Goal: Information Seeking & Learning: Find specific fact

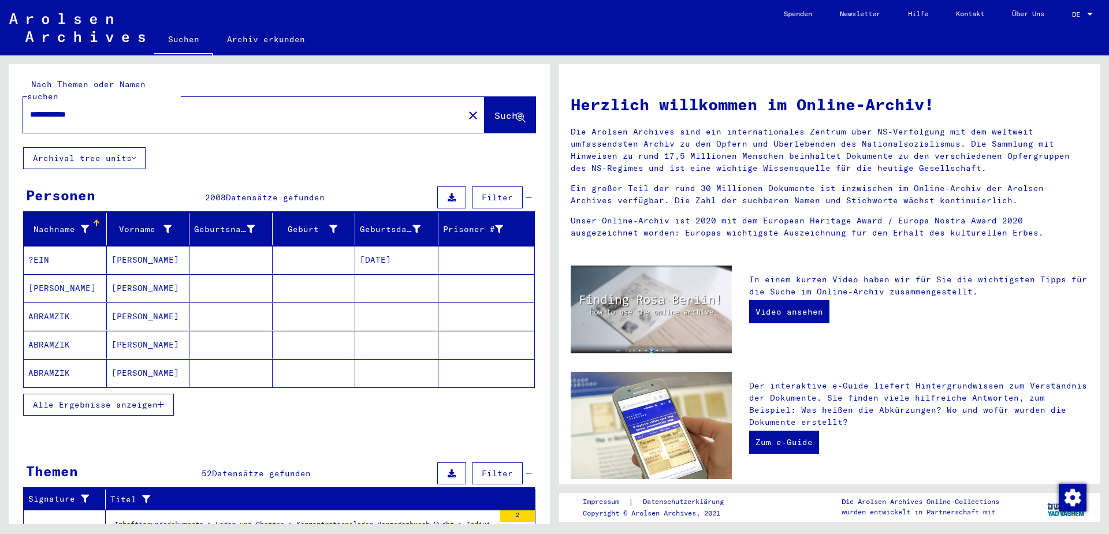
click at [97, 400] on span "Alle Ergebnisse anzeigen" at bounding box center [95, 405] width 125 height 10
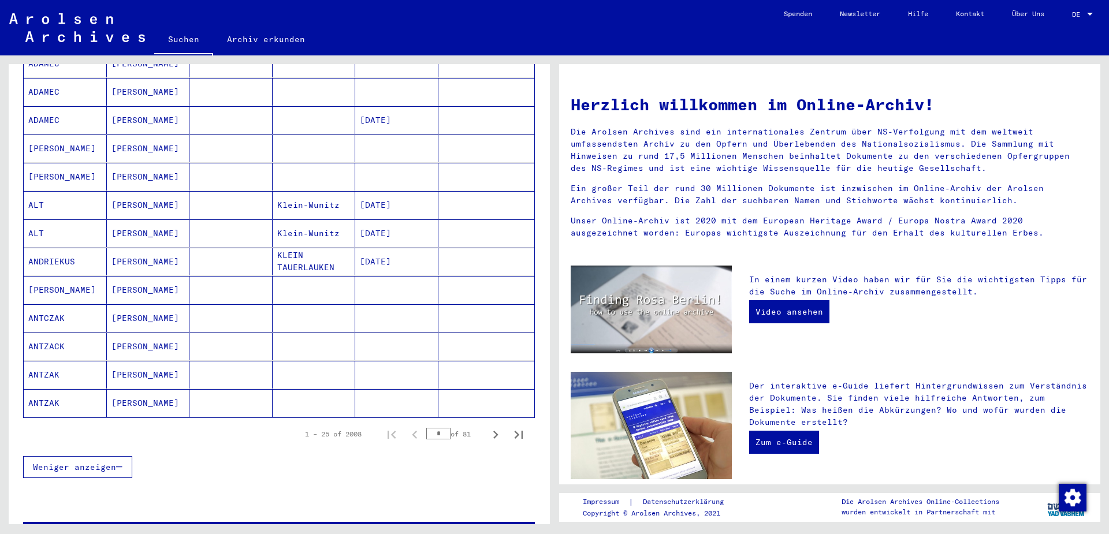
scroll to position [549, 0]
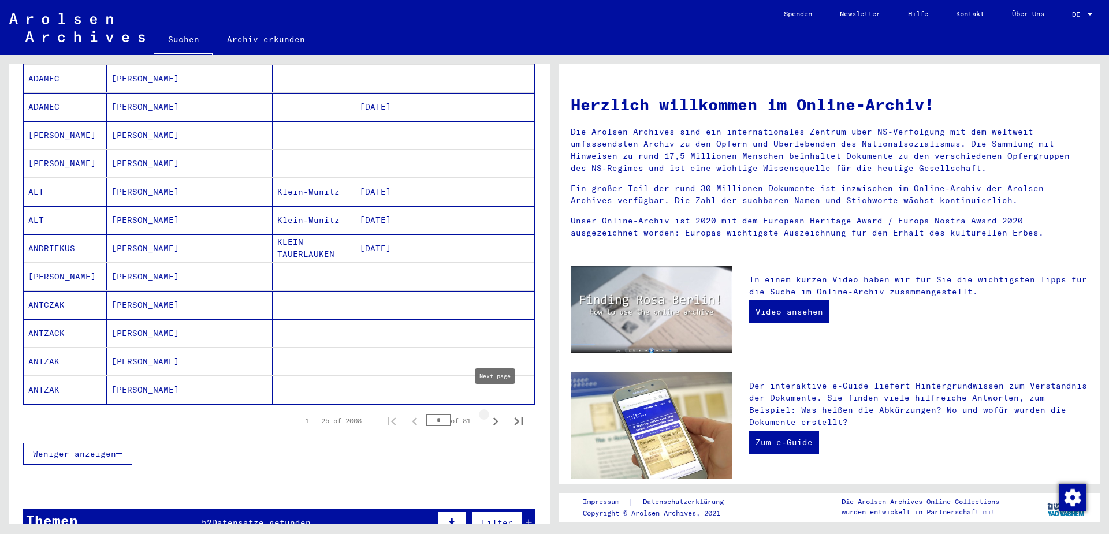
click at [497, 417] on icon "Next page" at bounding box center [495, 421] width 5 height 8
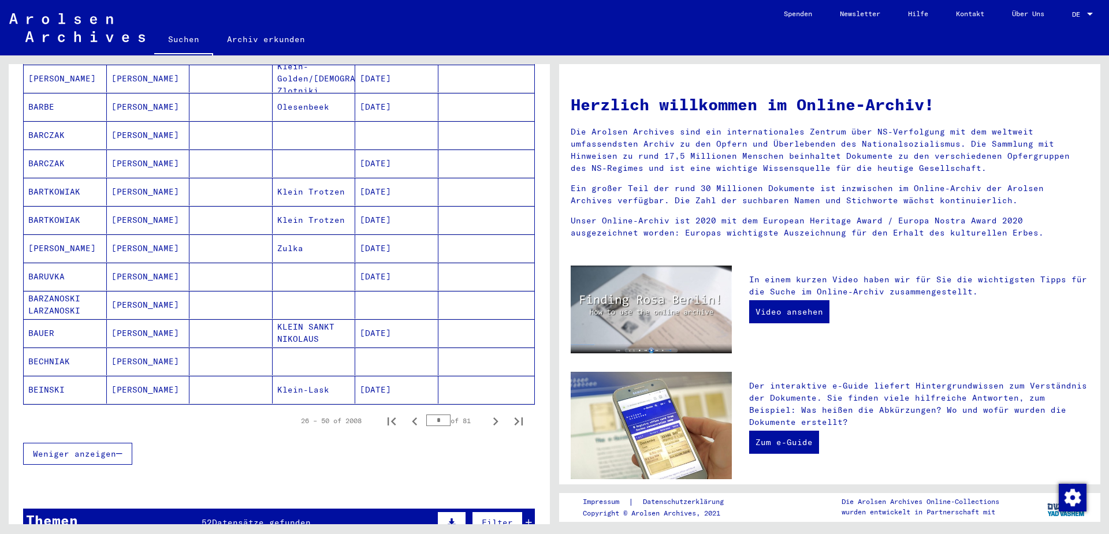
click at [496, 417] on icon "Next page" at bounding box center [495, 421] width 5 height 8
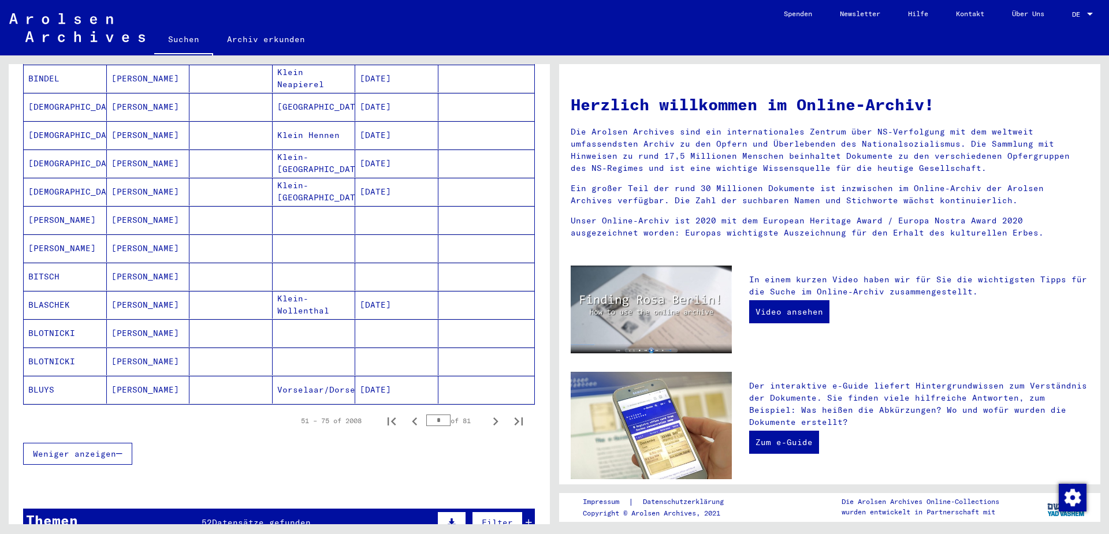
click at [494, 413] on icon "Next page" at bounding box center [495, 421] width 16 height 16
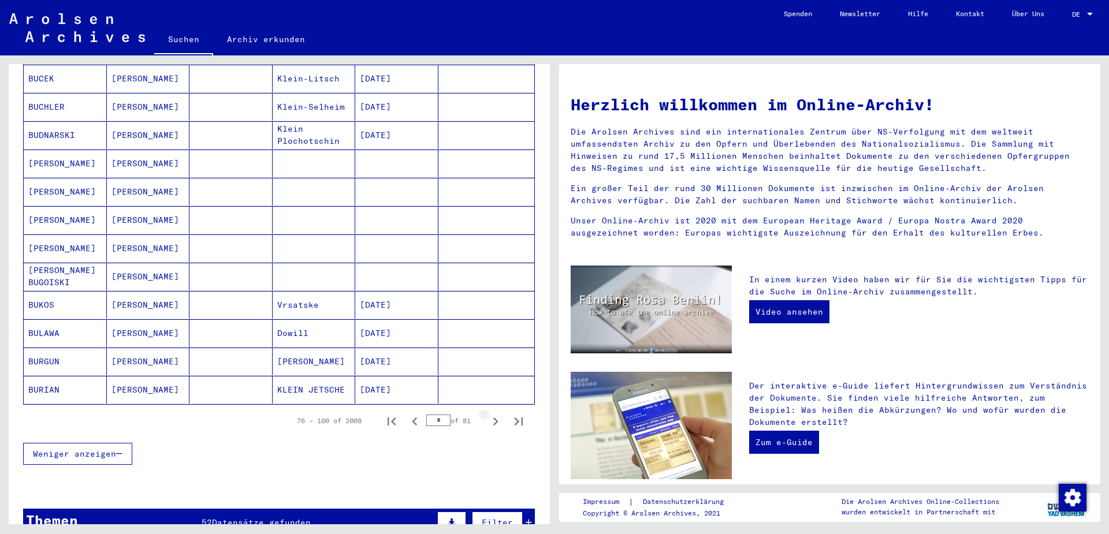
click at [494, 413] on icon "Next page" at bounding box center [495, 421] width 16 height 16
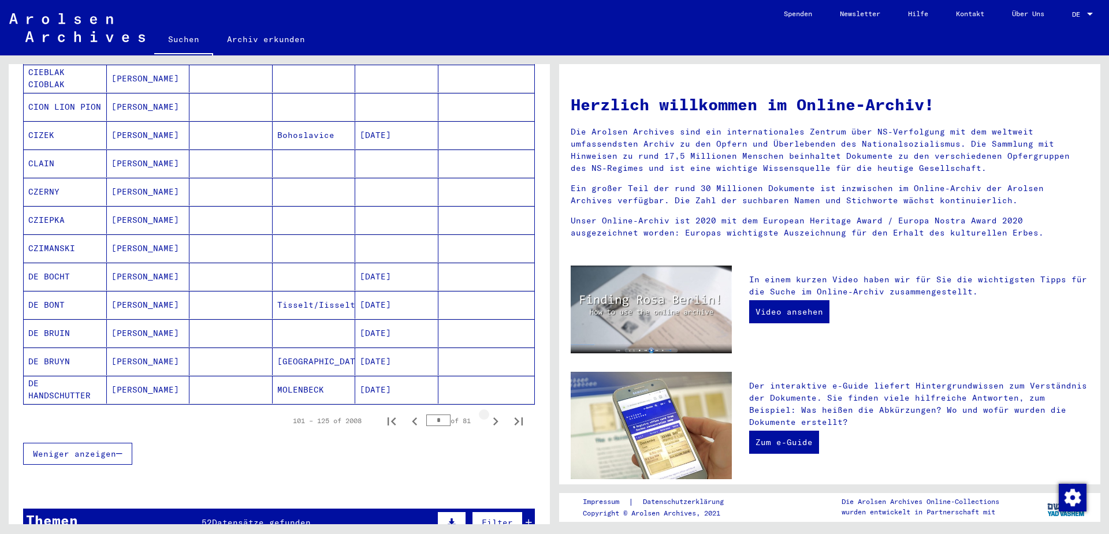
click at [494, 413] on icon "Next page" at bounding box center [495, 421] width 16 height 16
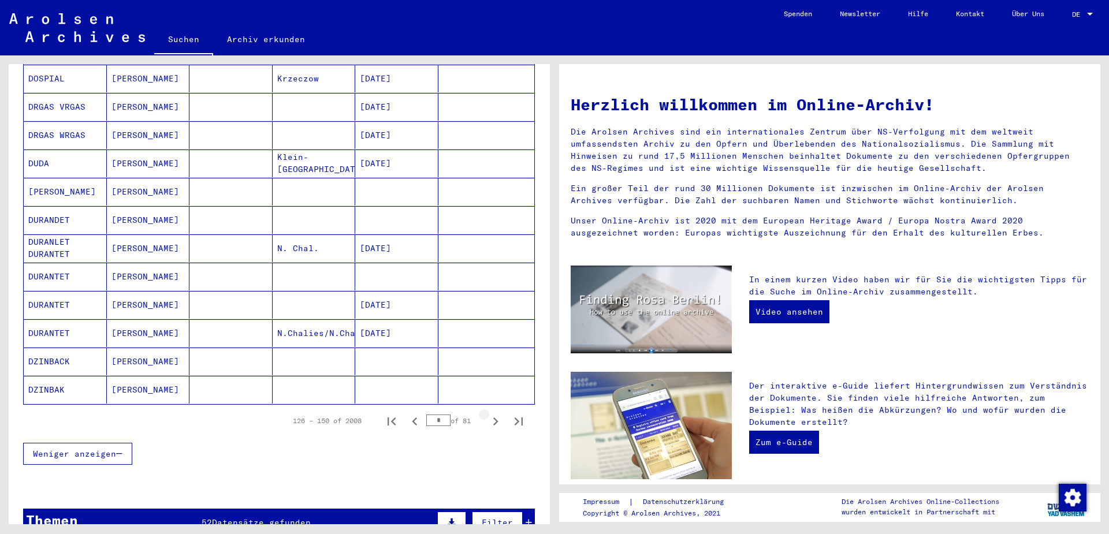
click at [494, 413] on icon "Next page" at bounding box center [495, 421] width 16 height 16
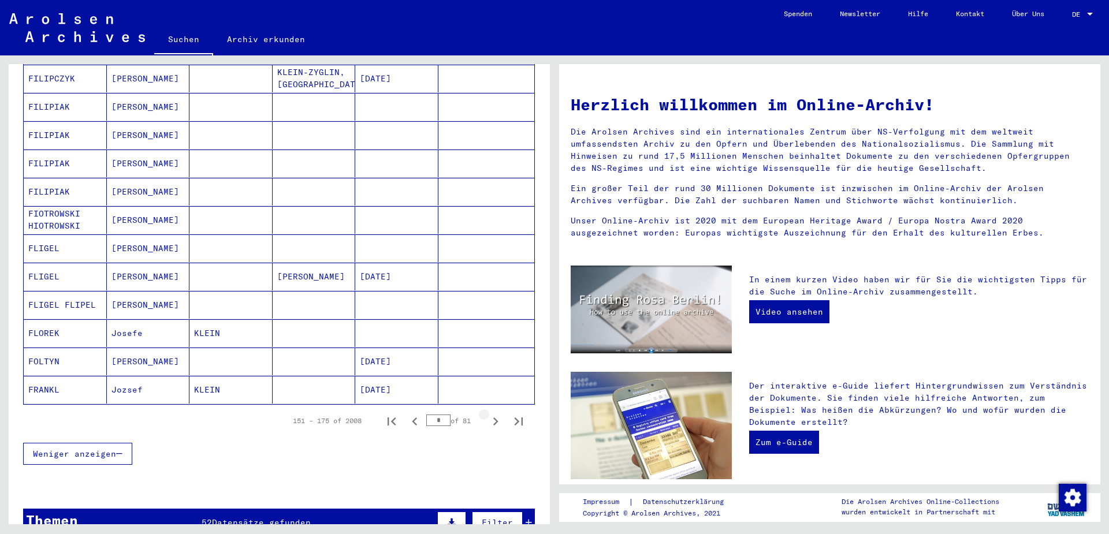
click at [494, 413] on icon "Next page" at bounding box center [495, 421] width 16 height 16
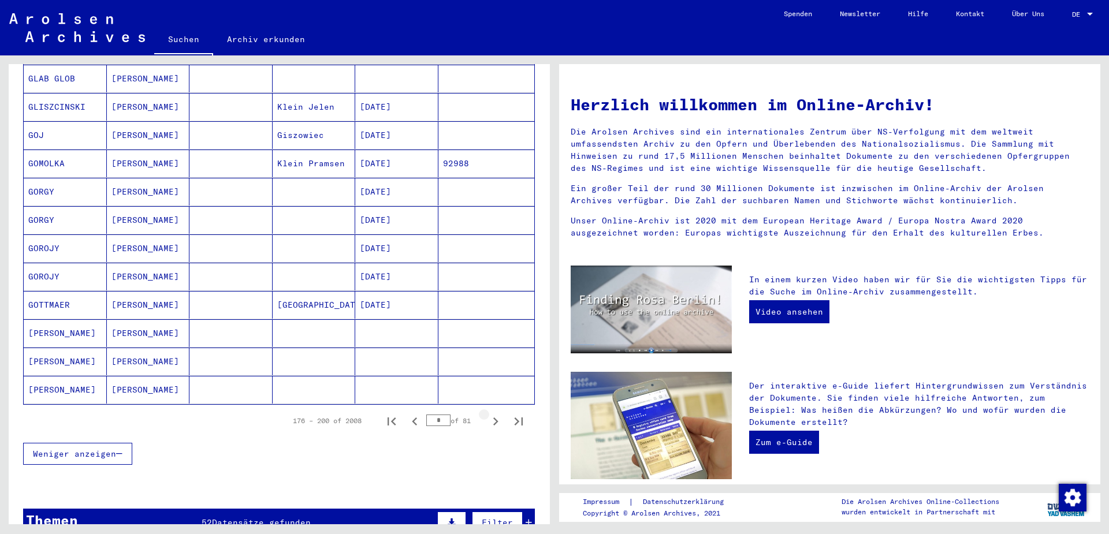
click at [494, 413] on icon "Next page" at bounding box center [495, 421] width 16 height 16
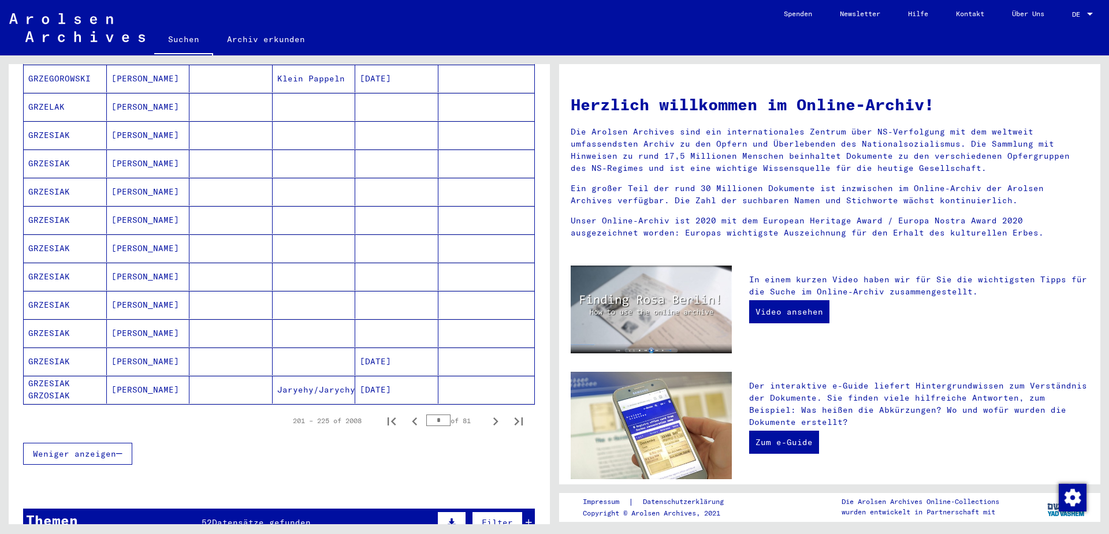
click at [493, 413] on icon "Next page" at bounding box center [495, 421] width 16 height 16
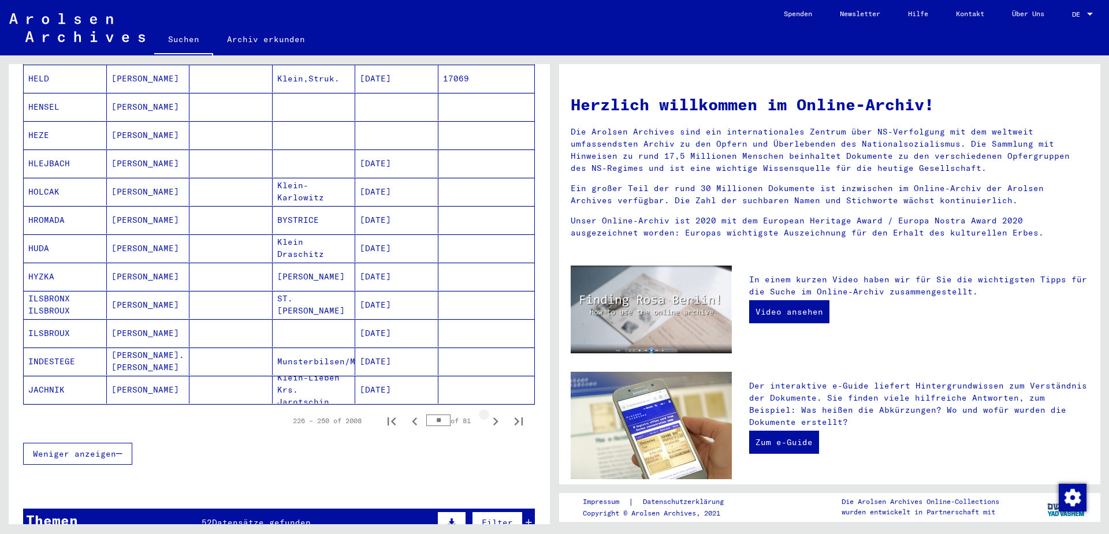
click at [493, 413] on icon "Next page" at bounding box center [495, 421] width 16 height 16
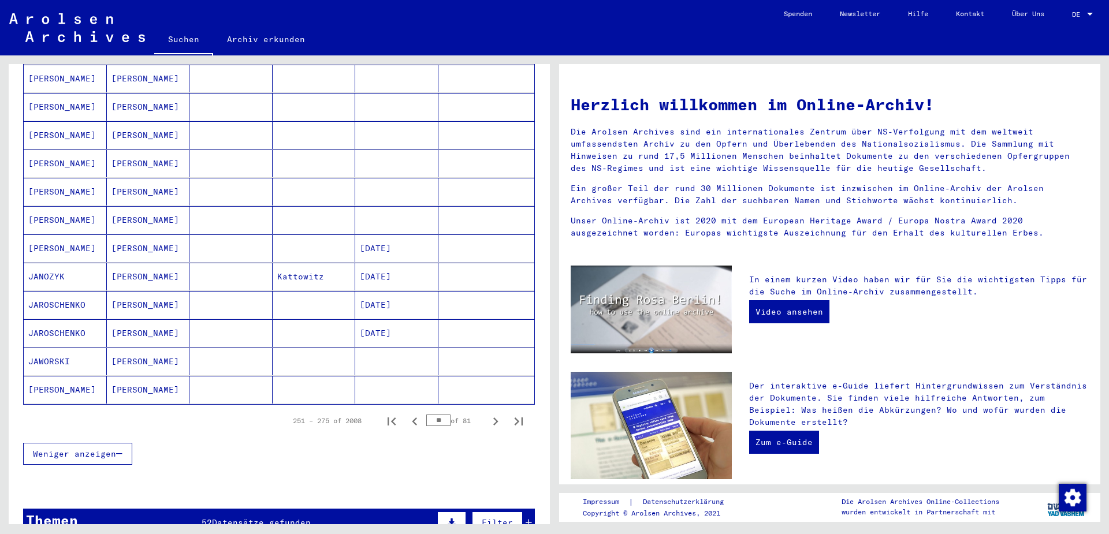
click at [493, 413] on icon "Next page" at bounding box center [495, 421] width 16 height 16
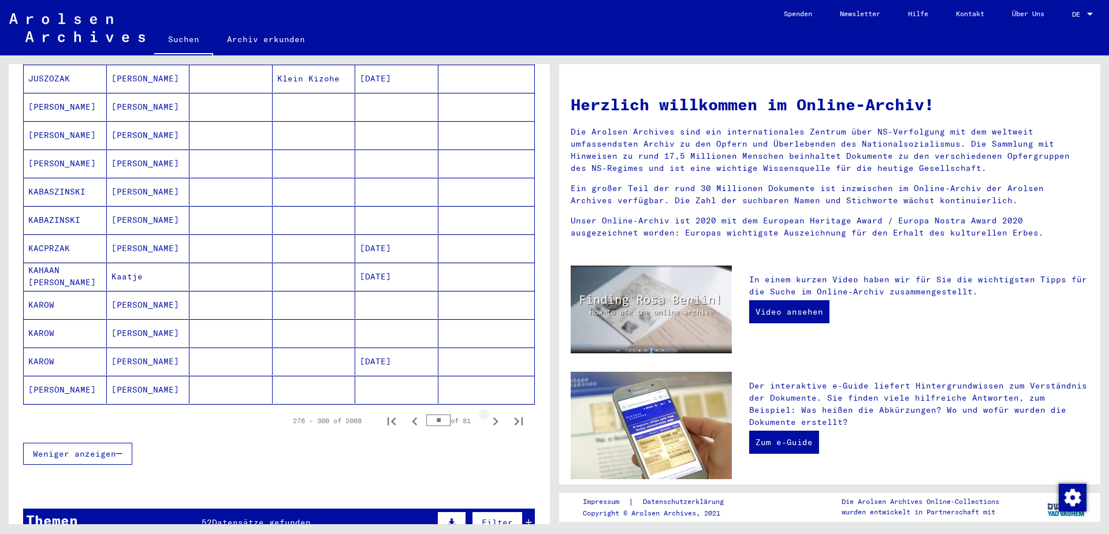
click at [493, 413] on icon "Next page" at bounding box center [495, 421] width 16 height 16
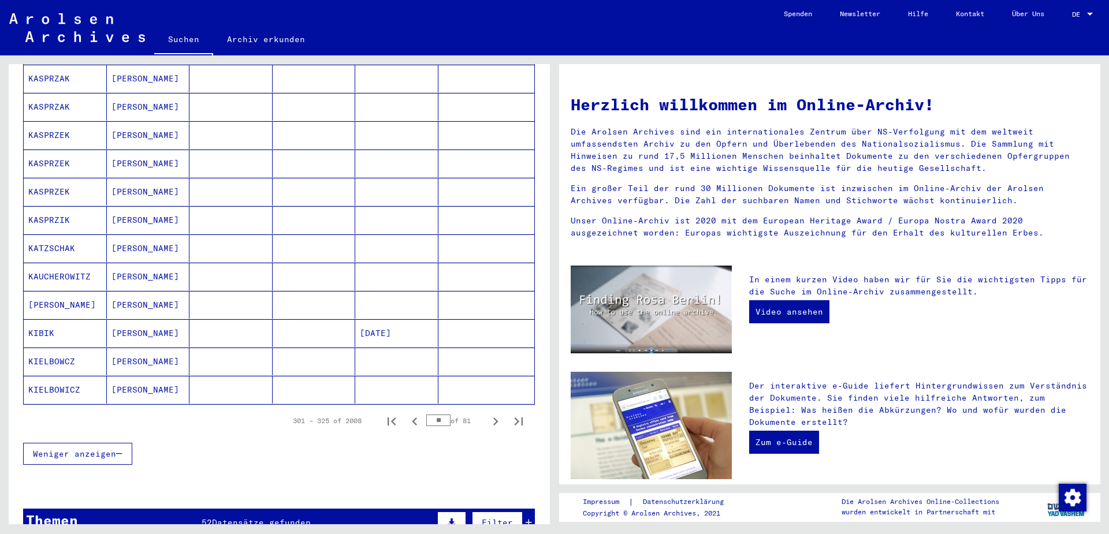
click at [493, 413] on icon "Next page" at bounding box center [495, 421] width 16 height 16
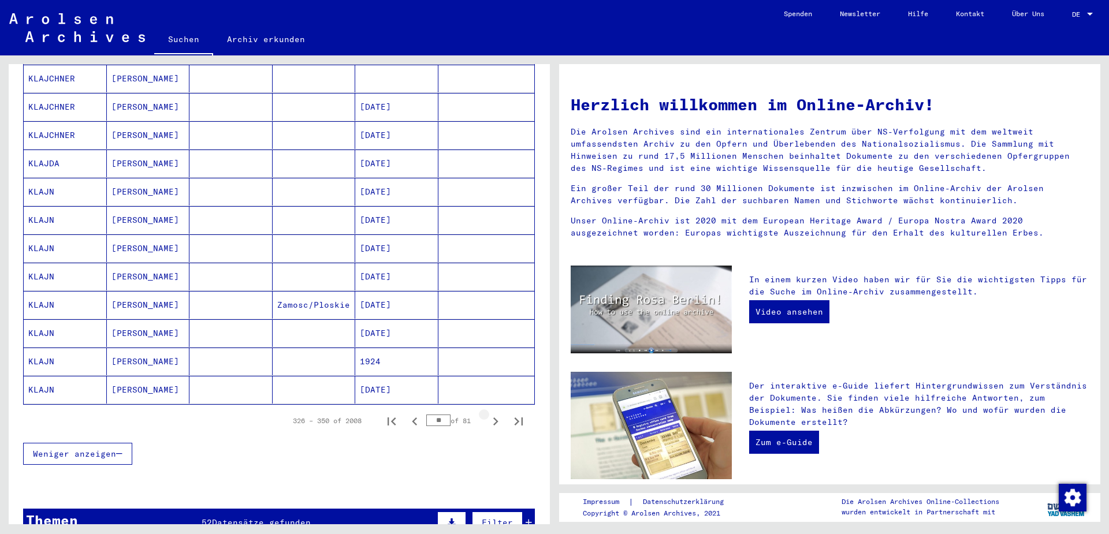
click at [493, 413] on icon "Next page" at bounding box center [495, 421] width 16 height 16
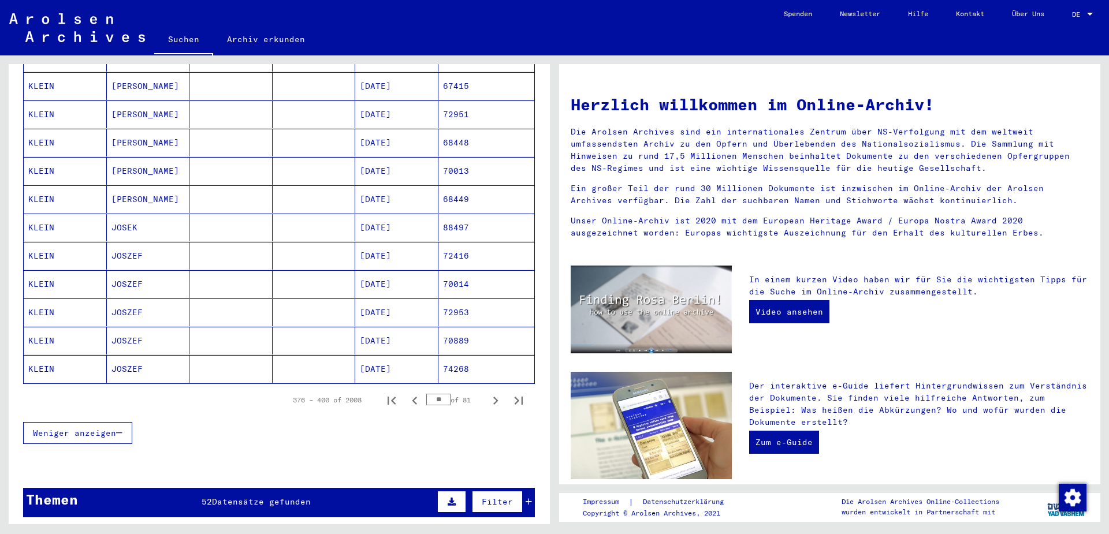
scroll to position [595, 0]
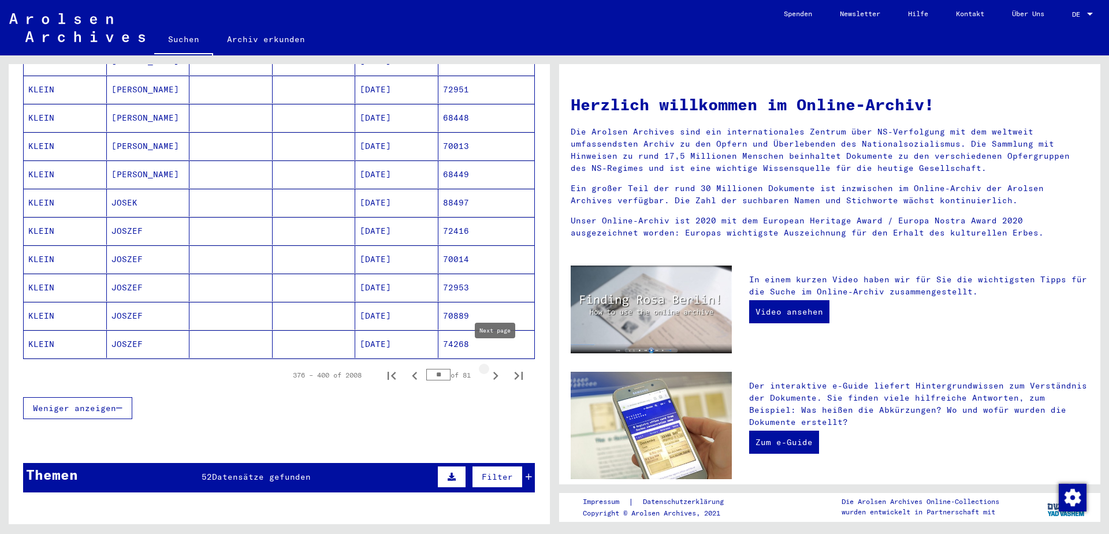
click at [494, 368] on icon "Next page" at bounding box center [495, 376] width 16 height 16
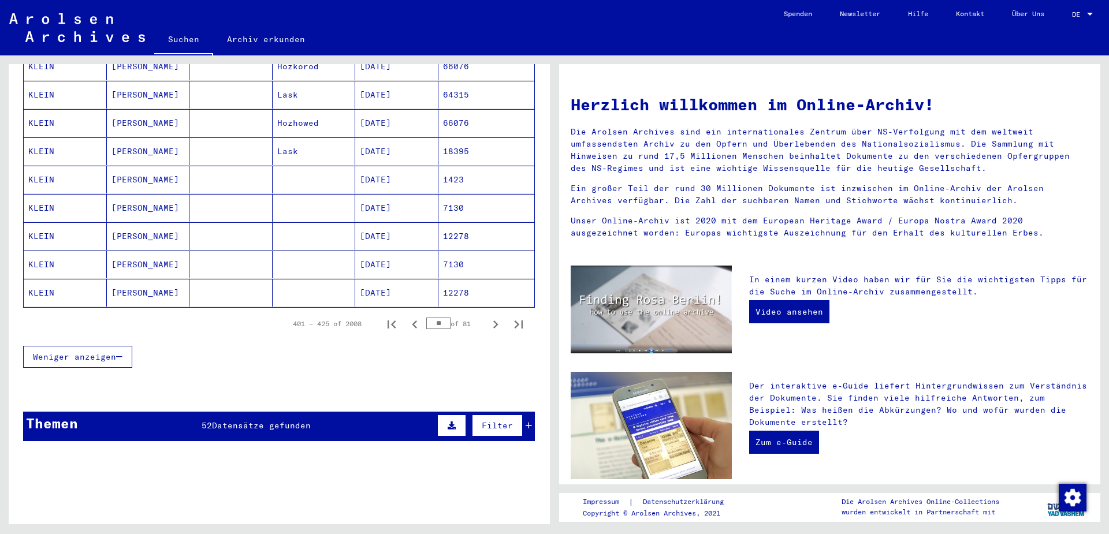
scroll to position [657, 0]
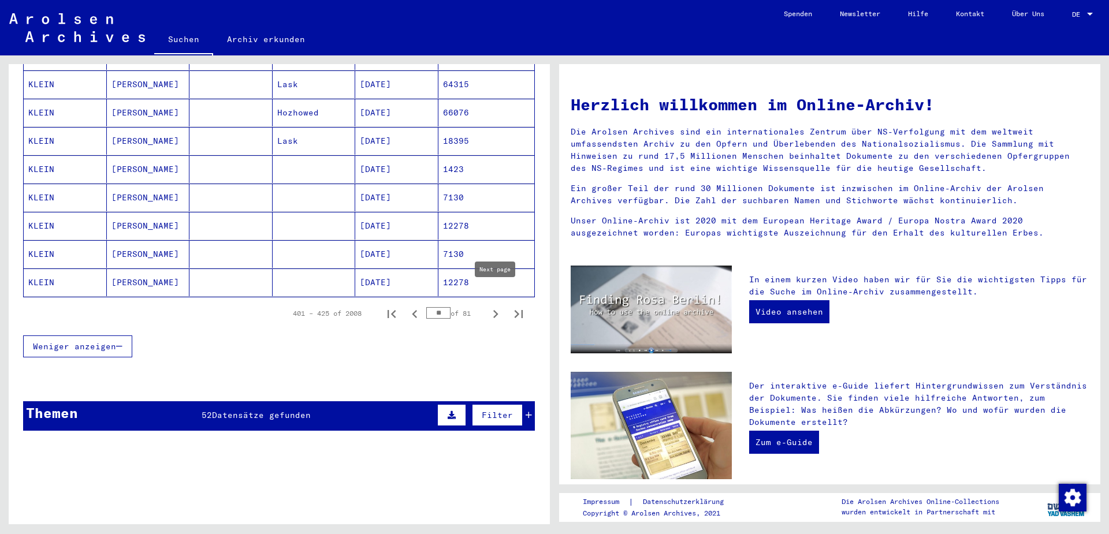
click at [495, 306] on icon "Next page" at bounding box center [495, 314] width 16 height 16
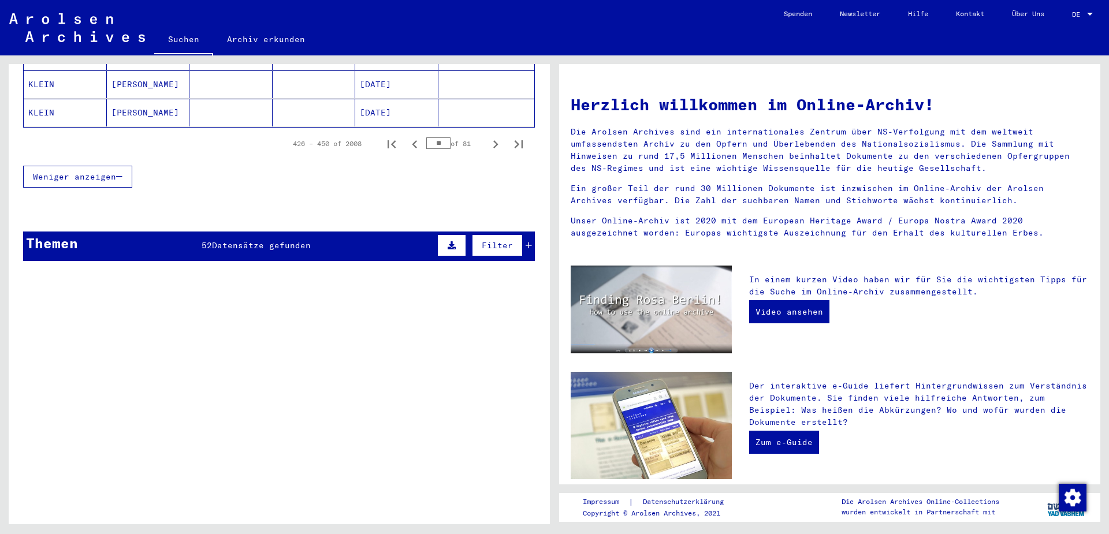
scroll to position [830, 0]
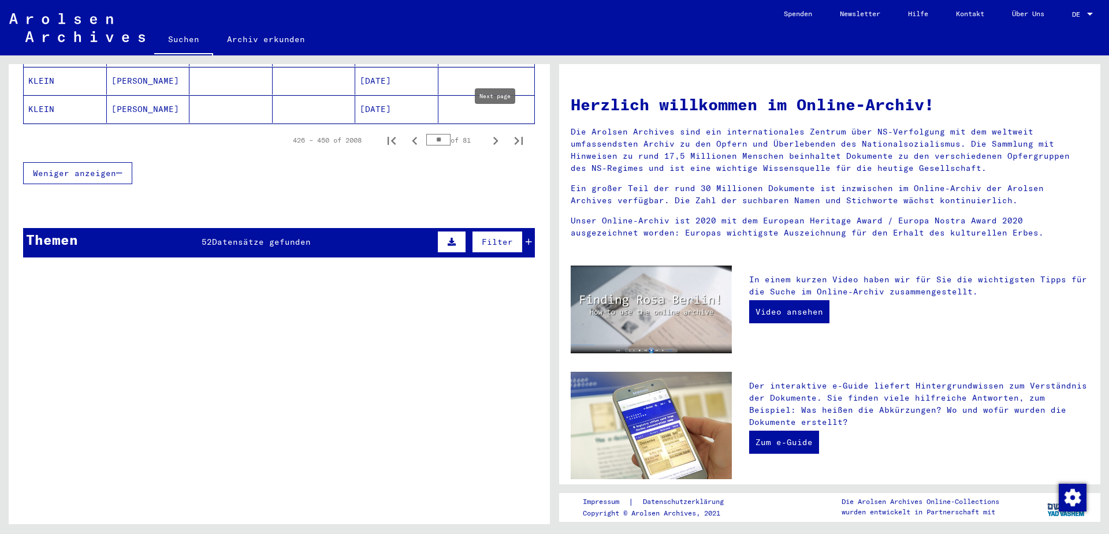
click at [494, 133] on icon "Next page" at bounding box center [495, 141] width 16 height 16
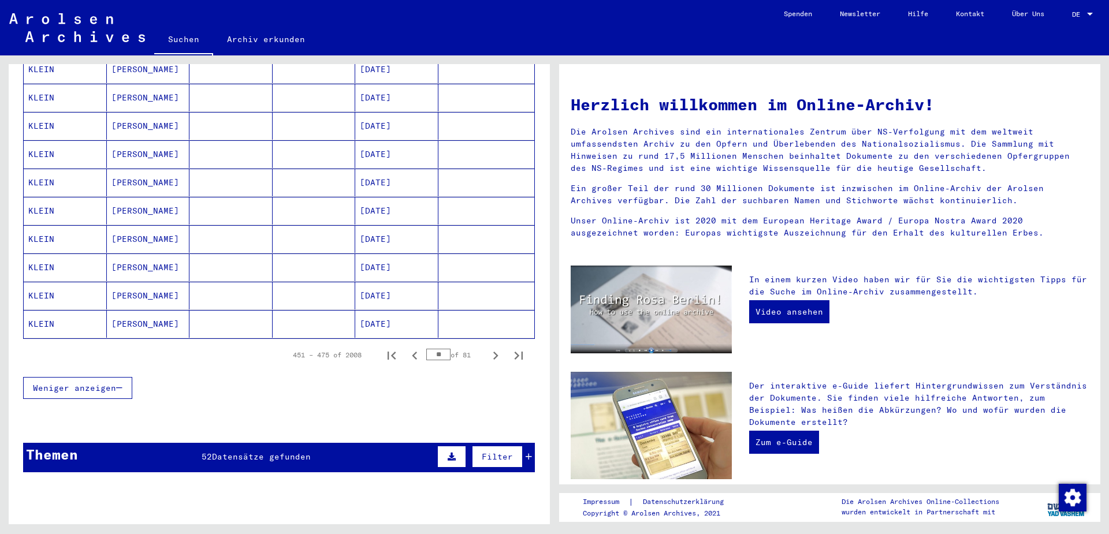
scroll to position [612, 0]
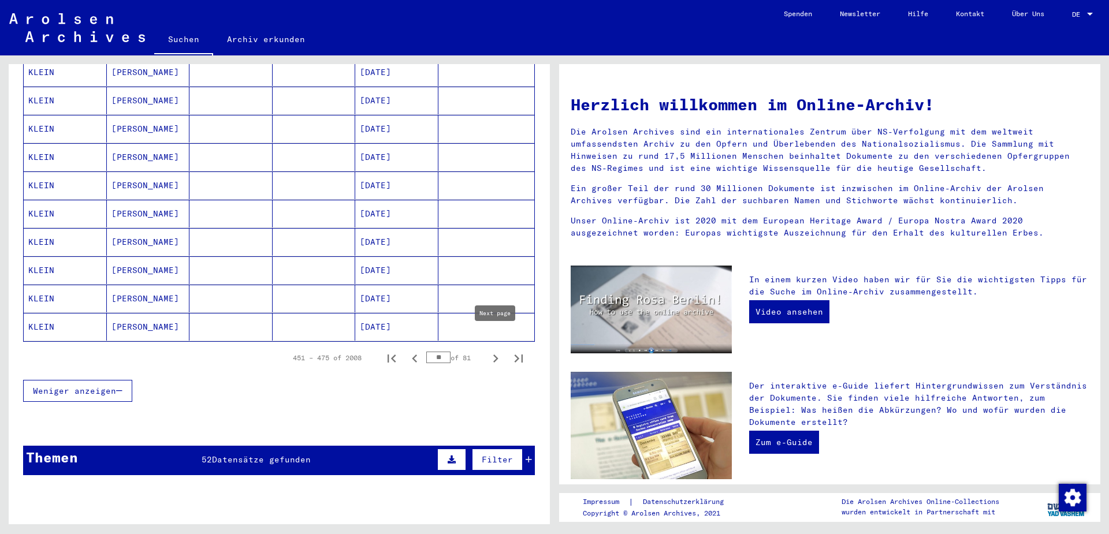
click at [495, 355] on icon "Next page" at bounding box center [495, 359] width 5 height 8
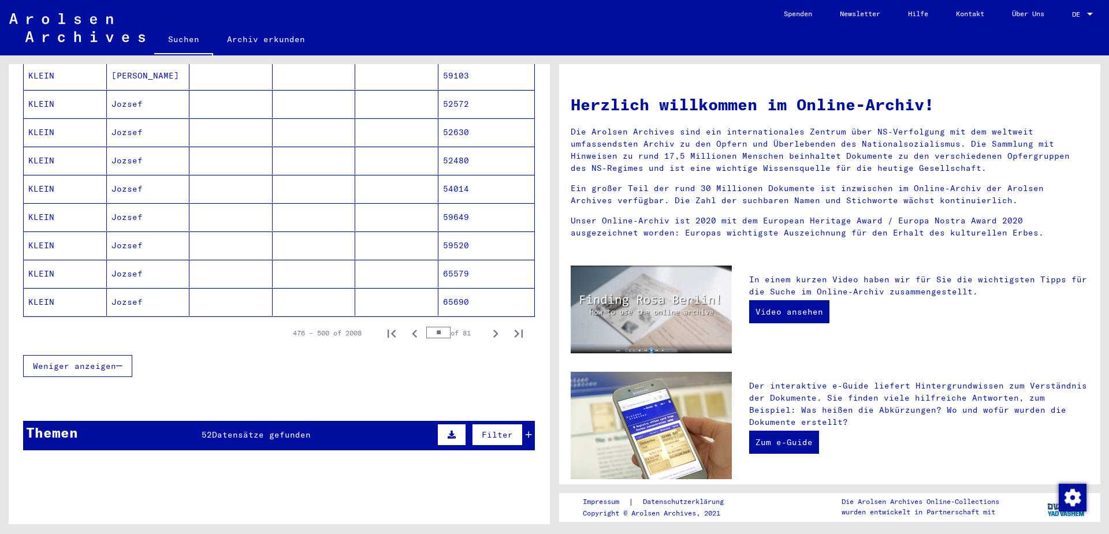
scroll to position [650, 0]
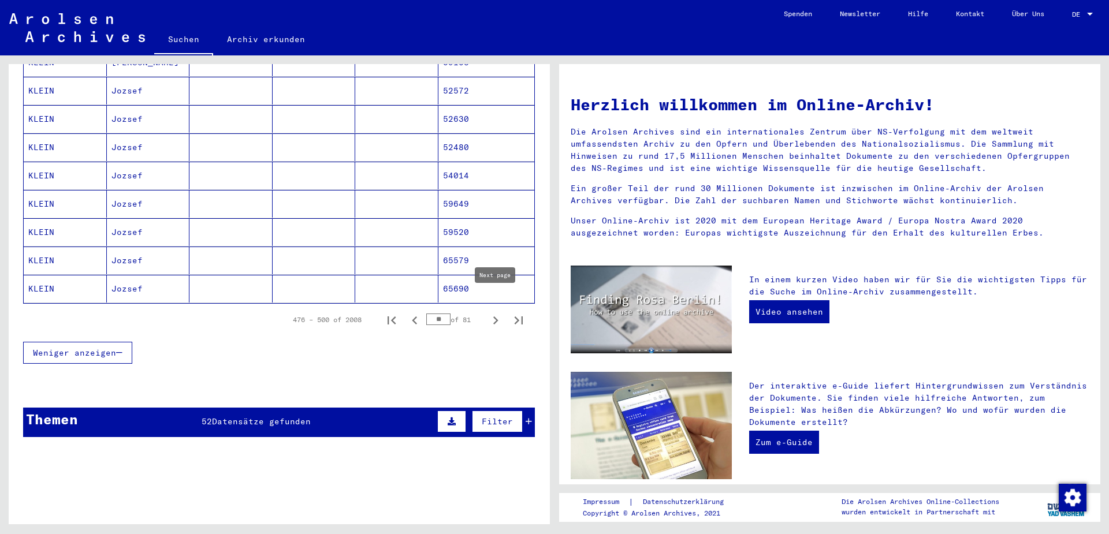
click at [497, 312] on icon "Next page" at bounding box center [495, 320] width 16 height 16
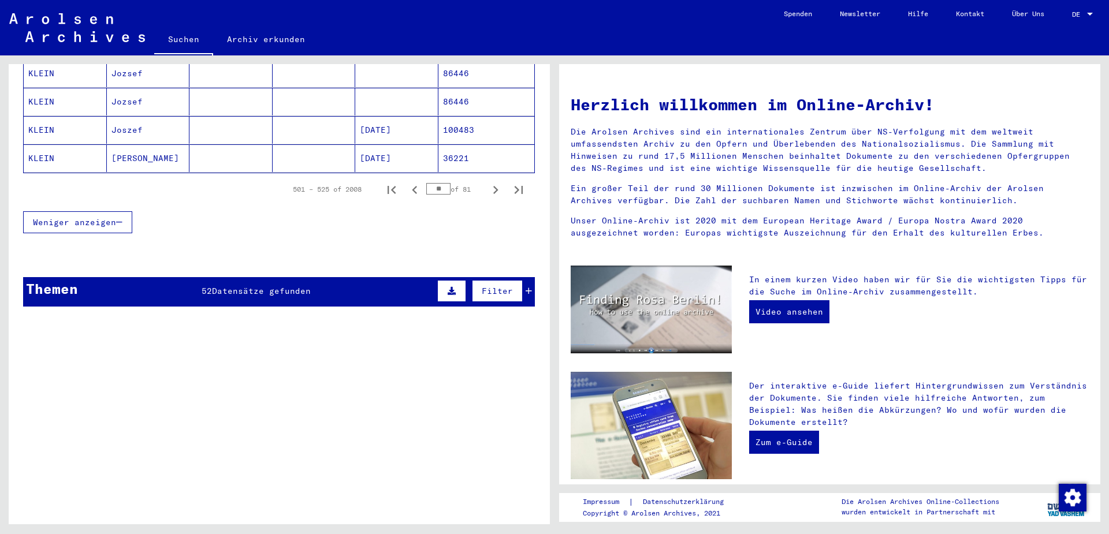
scroll to position [784, 0]
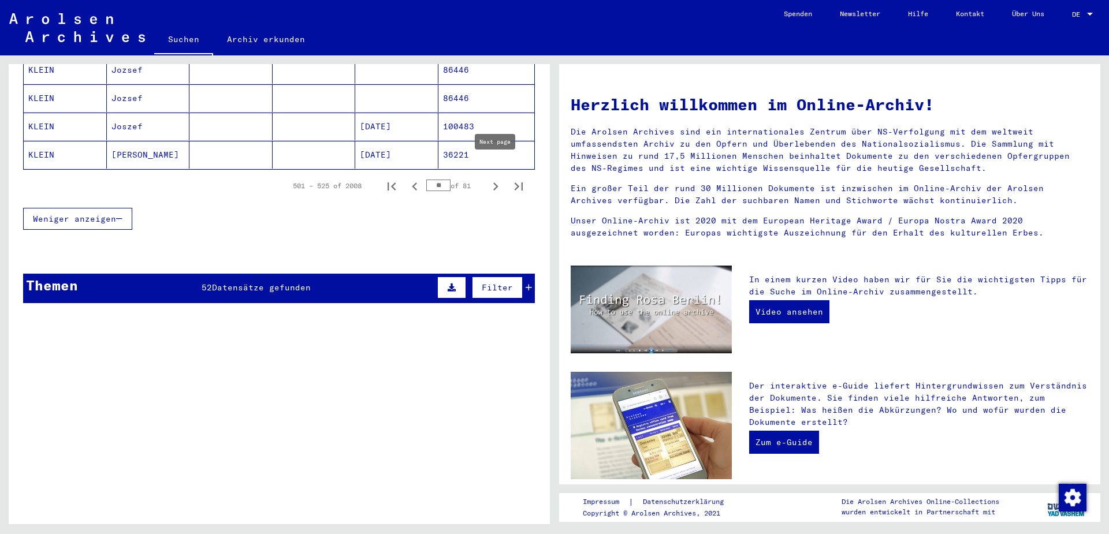
click at [494, 178] on icon "Next page" at bounding box center [495, 186] width 16 height 16
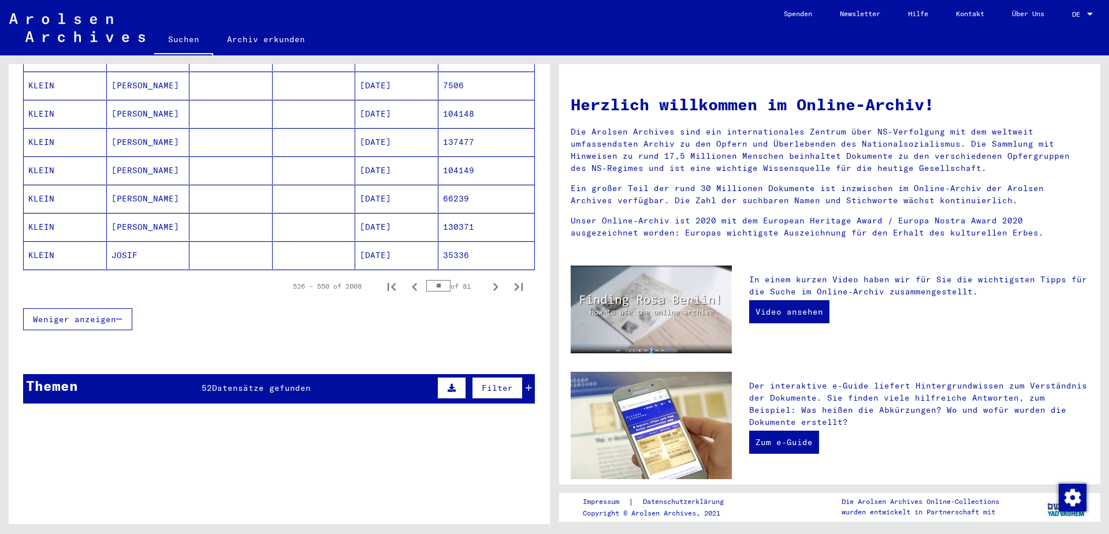
scroll to position [693, 0]
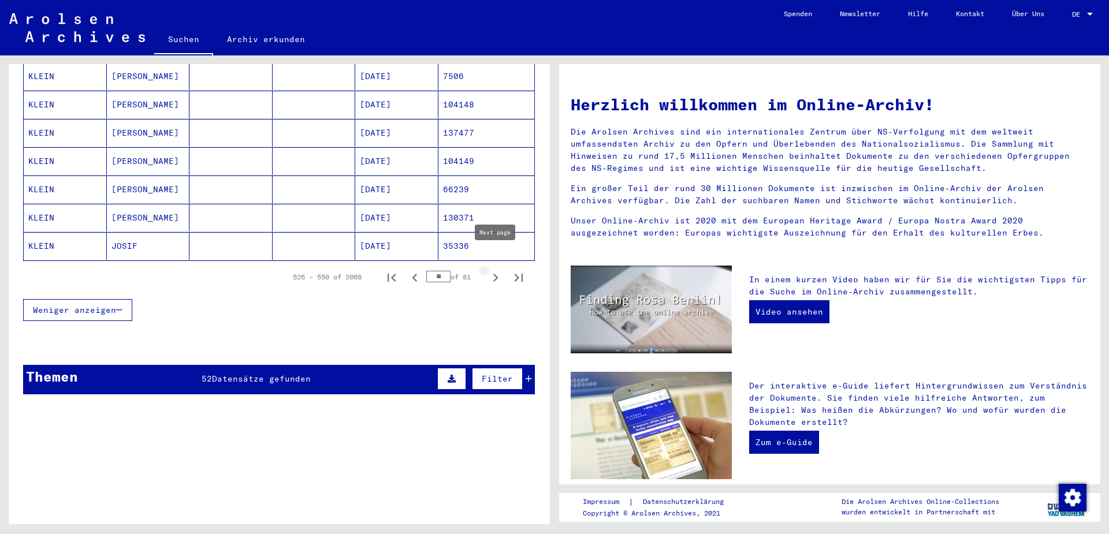
click at [495, 270] on icon "Next page" at bounding box center [495, 278] width 16 height 16
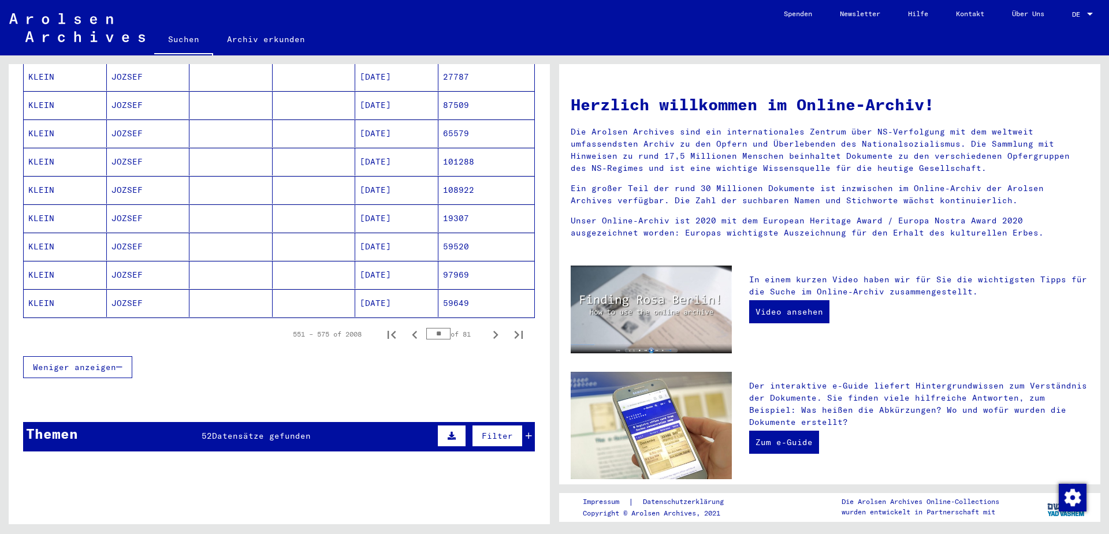
scroll to position [654, 0]
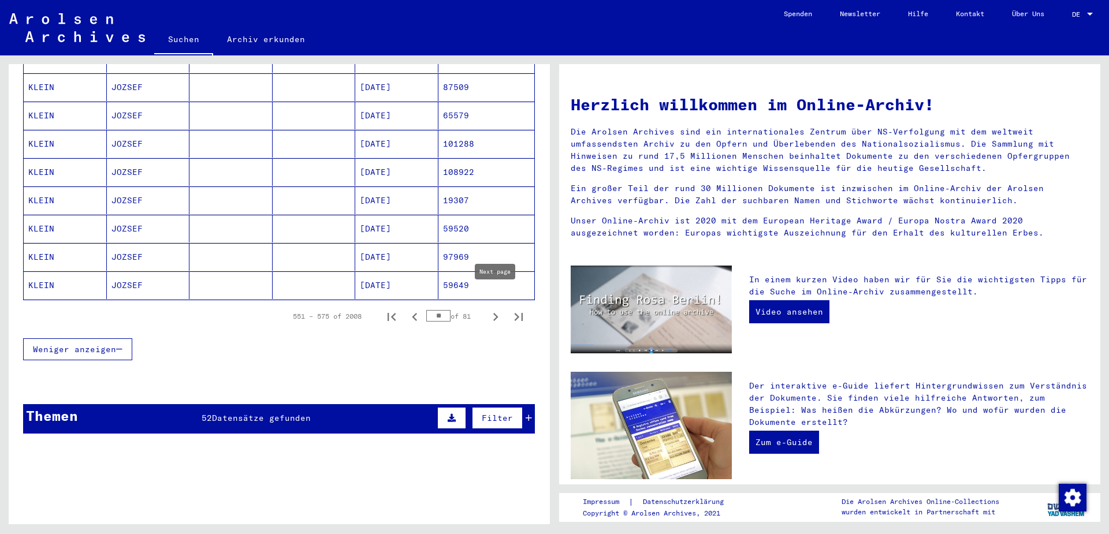
click at [495, 309] on icon "Next page" at bounding box center [495, 317] width 16 height 16
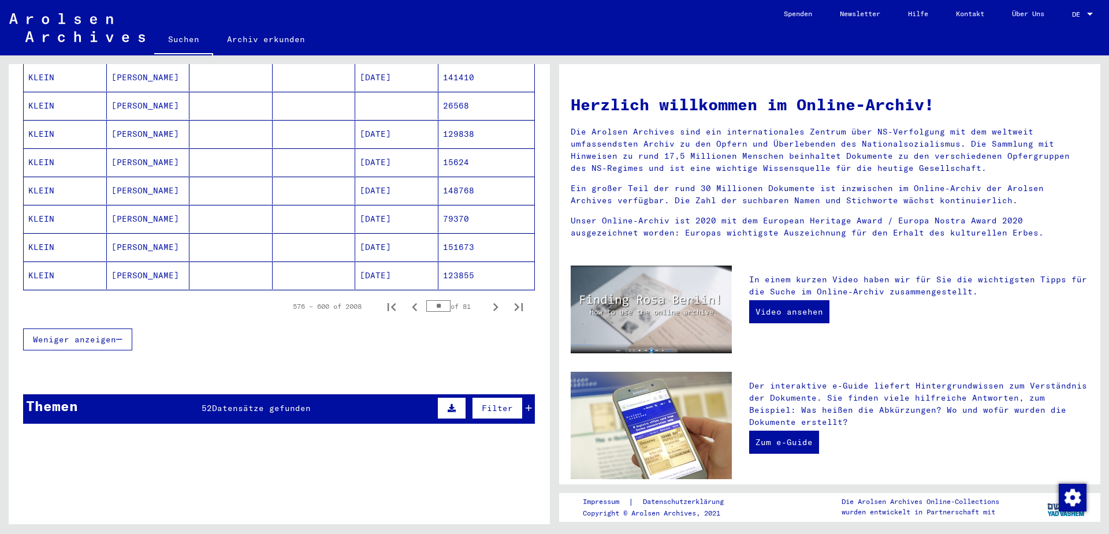
scroll to position [678, 0]
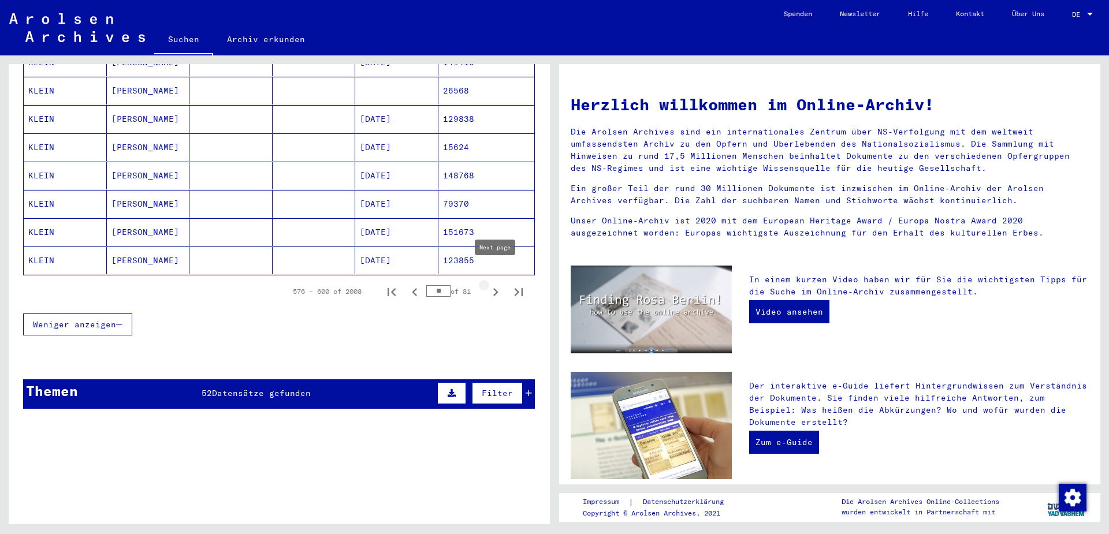
click at [495, 284] on icon "Next page" at bounding box center [495, 292] width 16 height 16
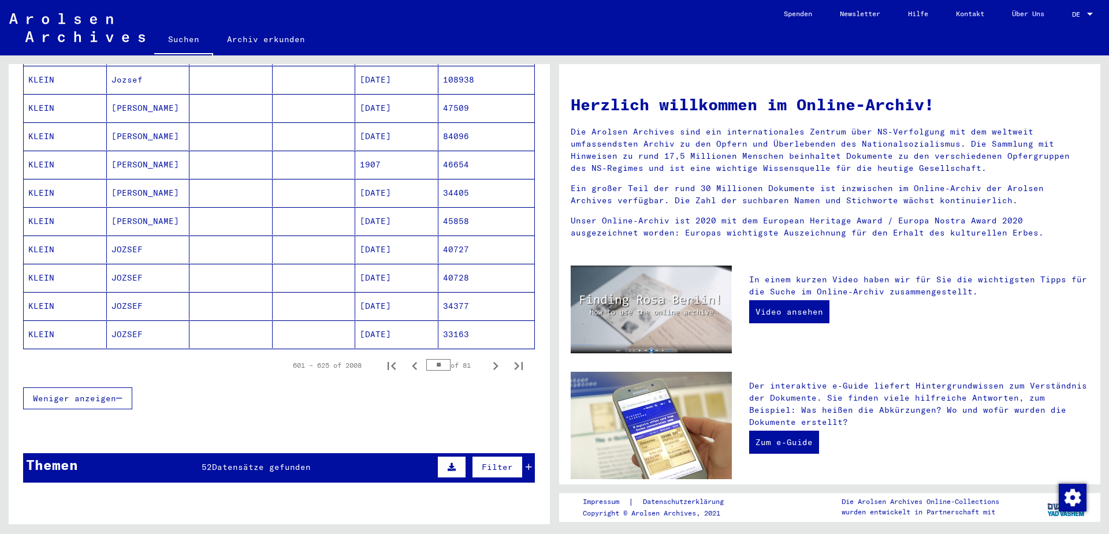
scroll to position [608, 0]
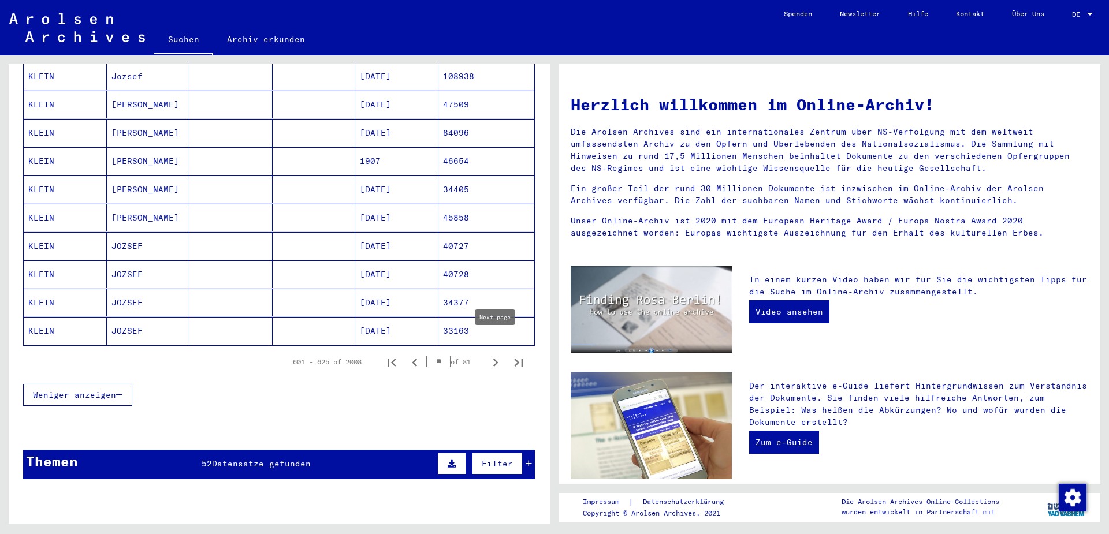
click at [496, 359] on icon "Next page" at bounding box center [495, 363] width 5 height 8
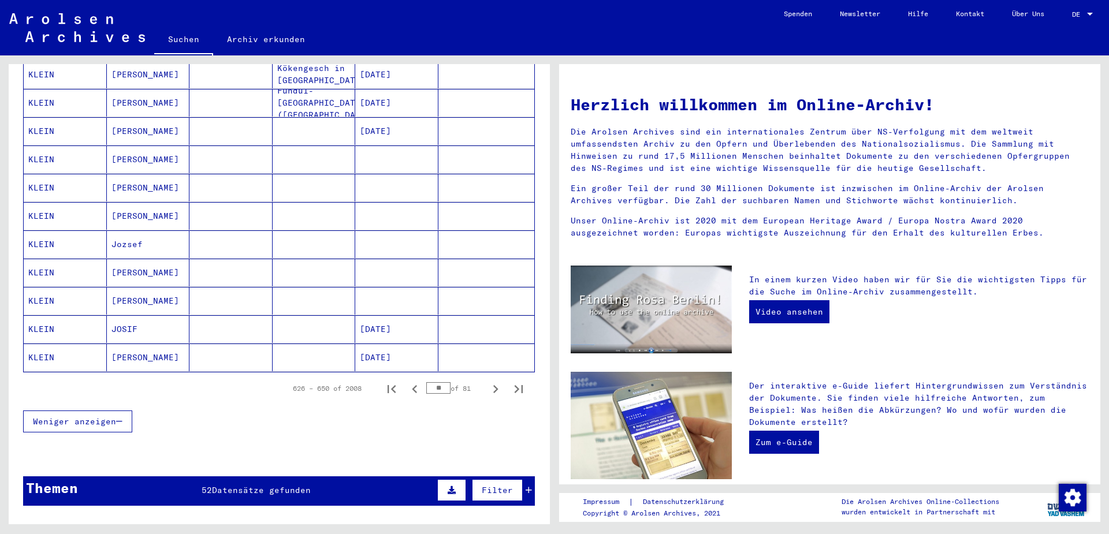
scroll to position [602, 0]
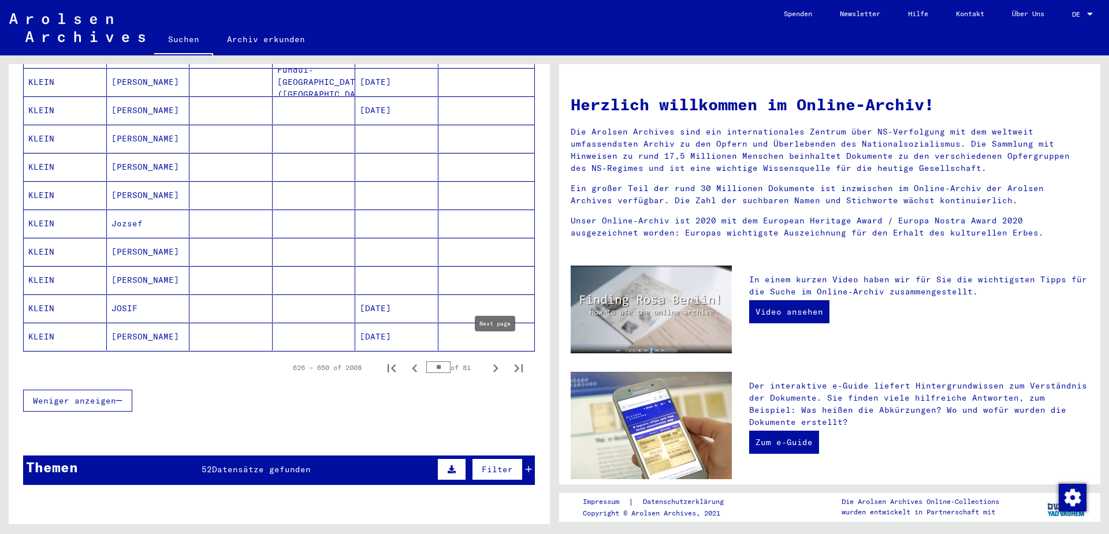
click at [497, 364] on icon "Next page" at bounding box center [495, 368] width 5 height 8
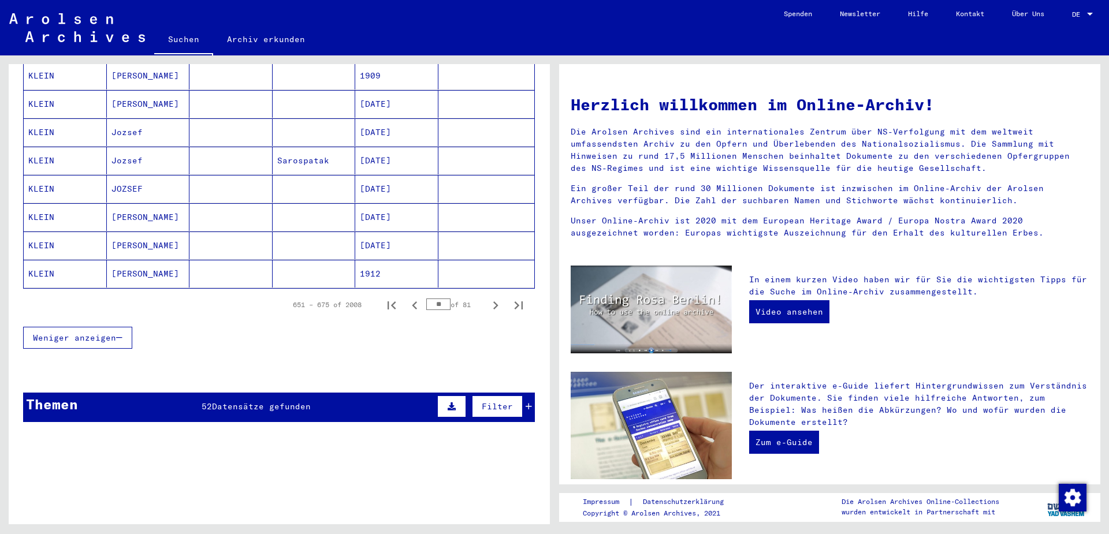
scroll to position [666, 0]
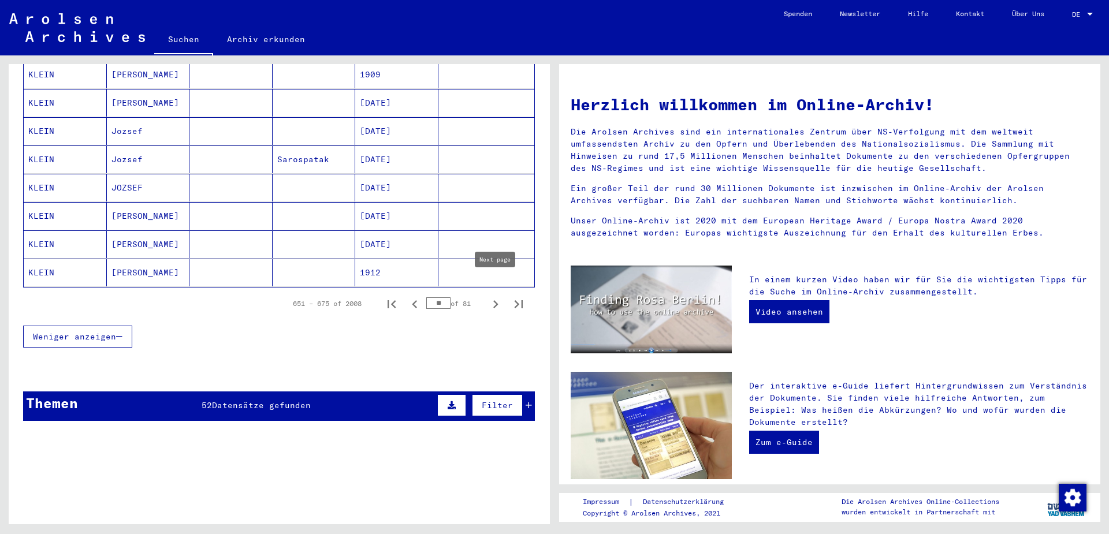
click at [497, 296] on icon "Next page" at bounding box center [495, 304] width 16 height 16
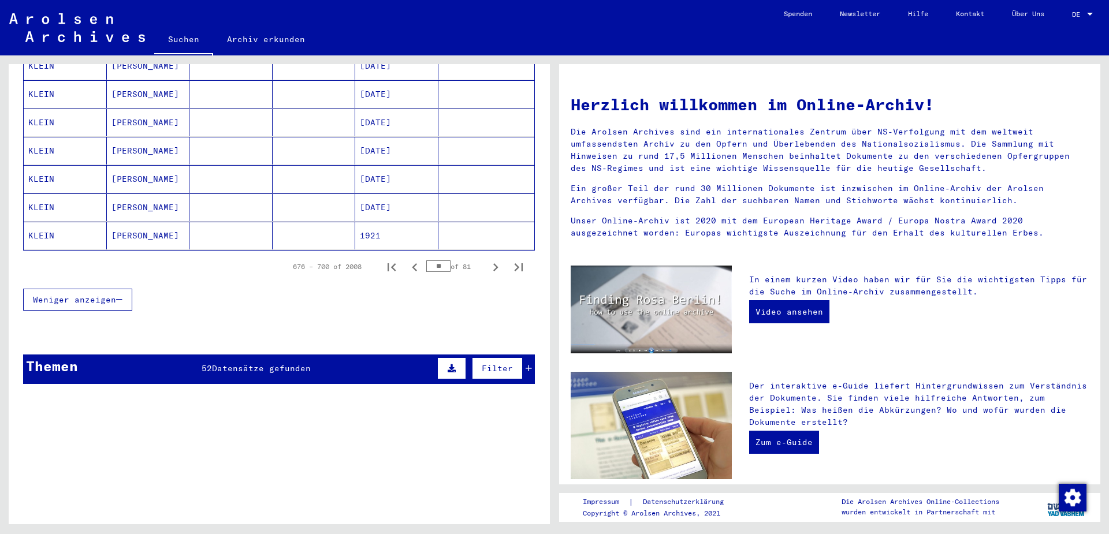
scroll to position [707, 0]
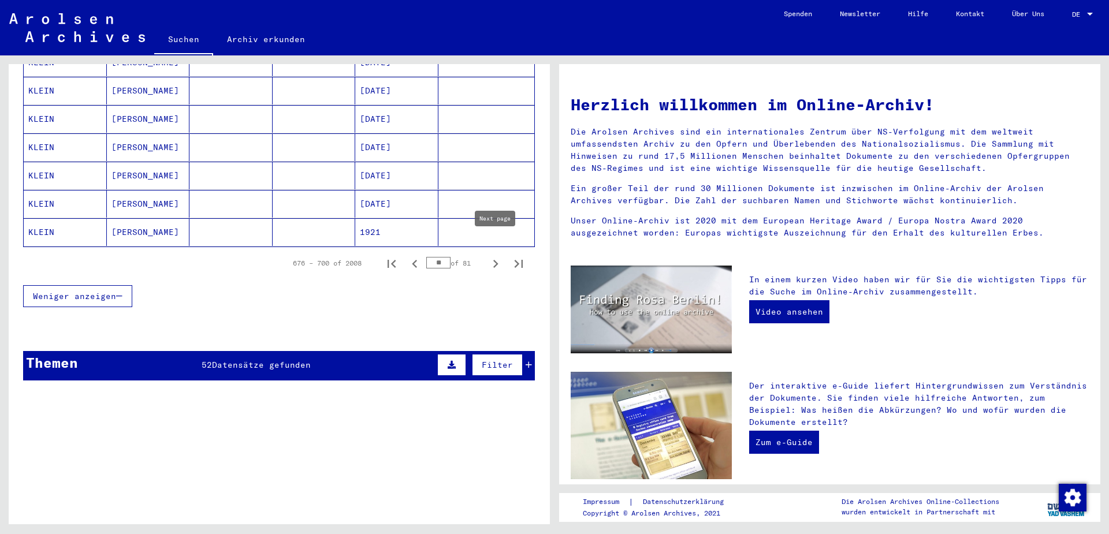
click at [495, 260] on icon "Next page" at bounding box center [495, 264] width 5 height 8
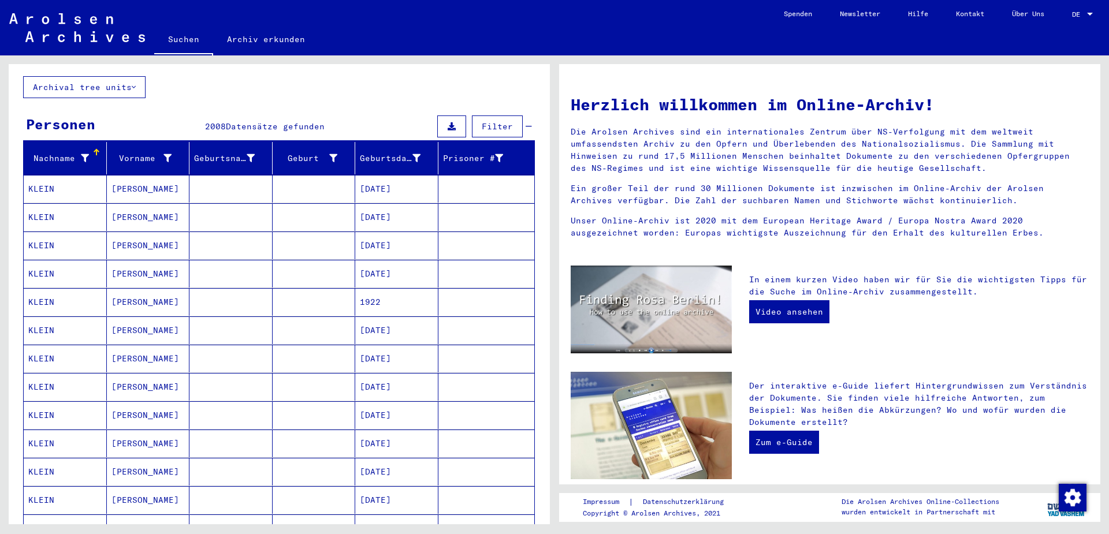
scroll to position [69, 0]
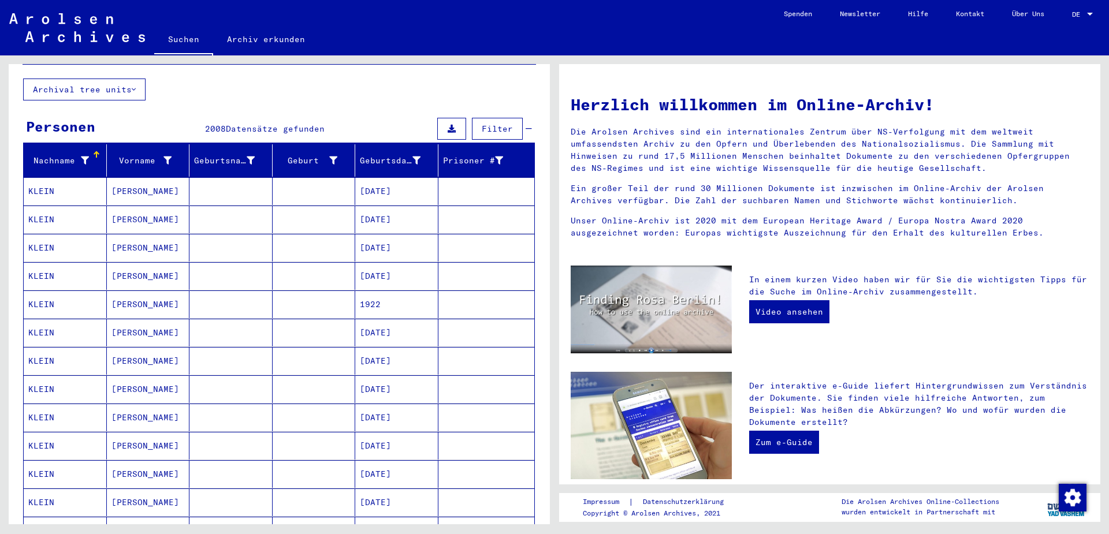
click at [498, 124] on span "Filter" at bounding box center [497, 129] width 31 height 10
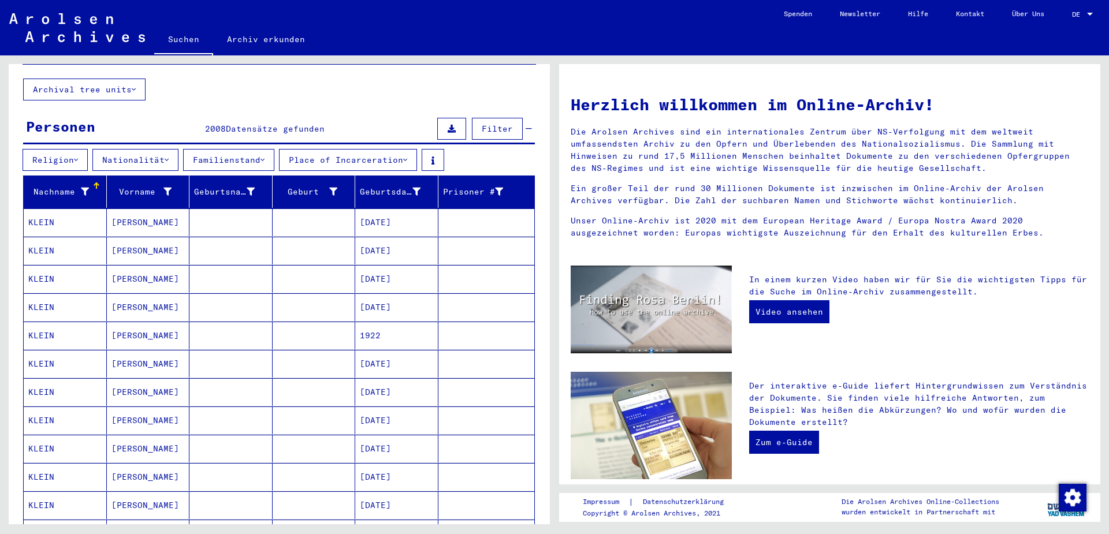
click at [169, 156] on icon at bounding box center [167, 160] width 4 height 8
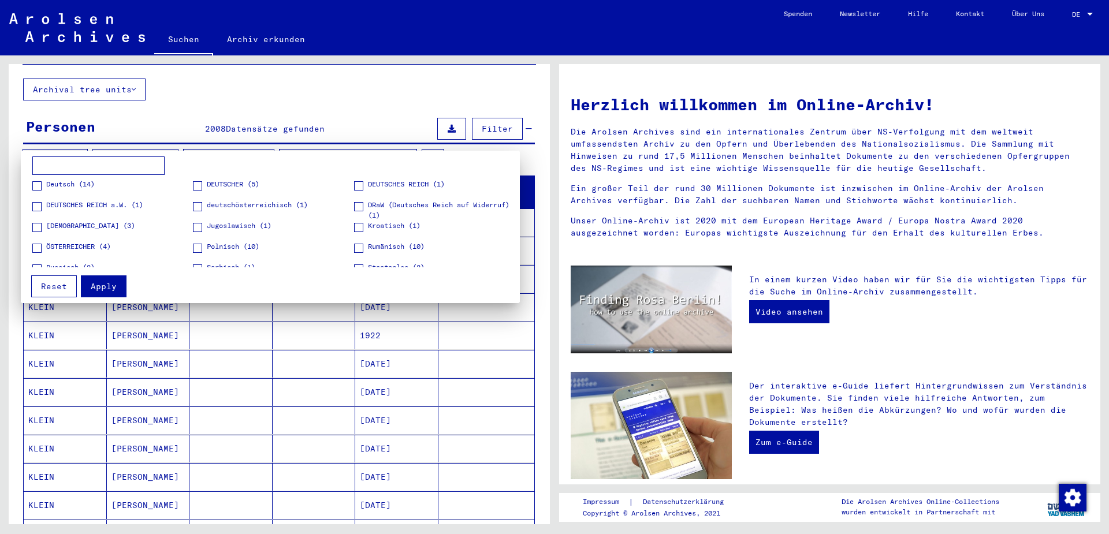
scroll to position [0, 0]
click at [365, 82] on div at bounding box center [554, 267] width 1109 height 534
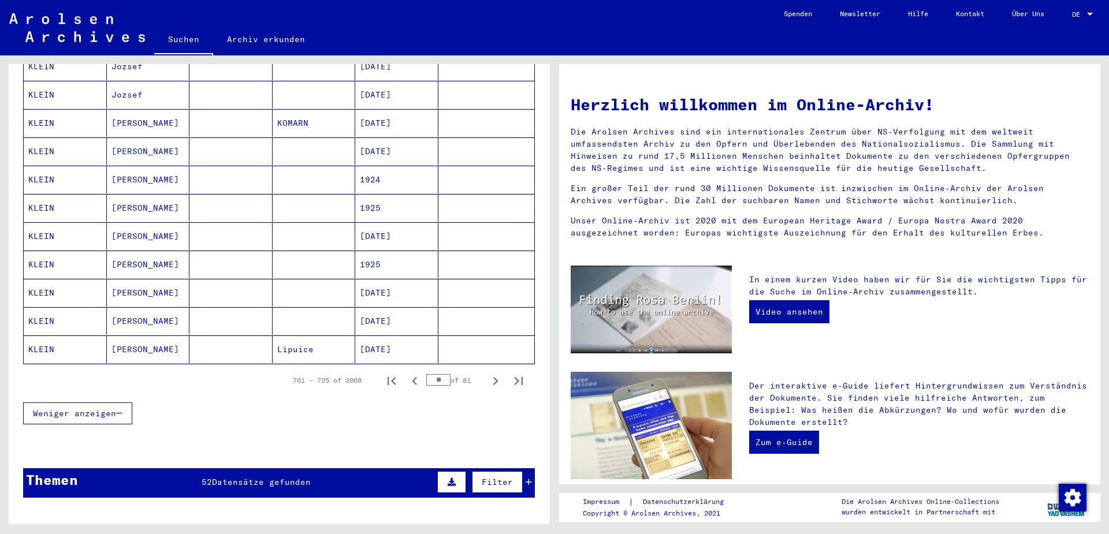
scroll to position [624, 0]
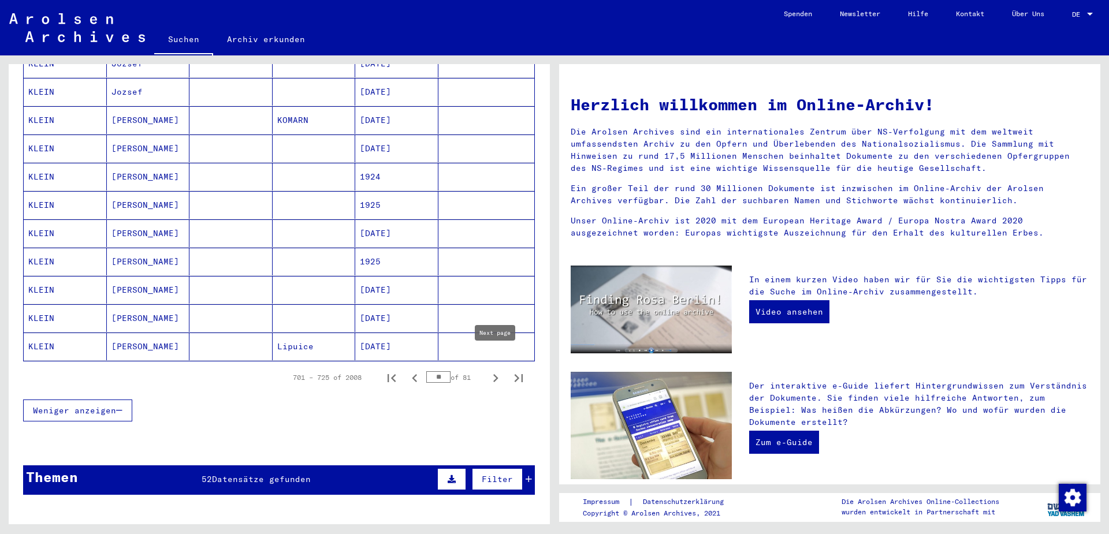
click at [493, 370] on icon "Next page" at bounding box center [495, 378] width 16 height 16
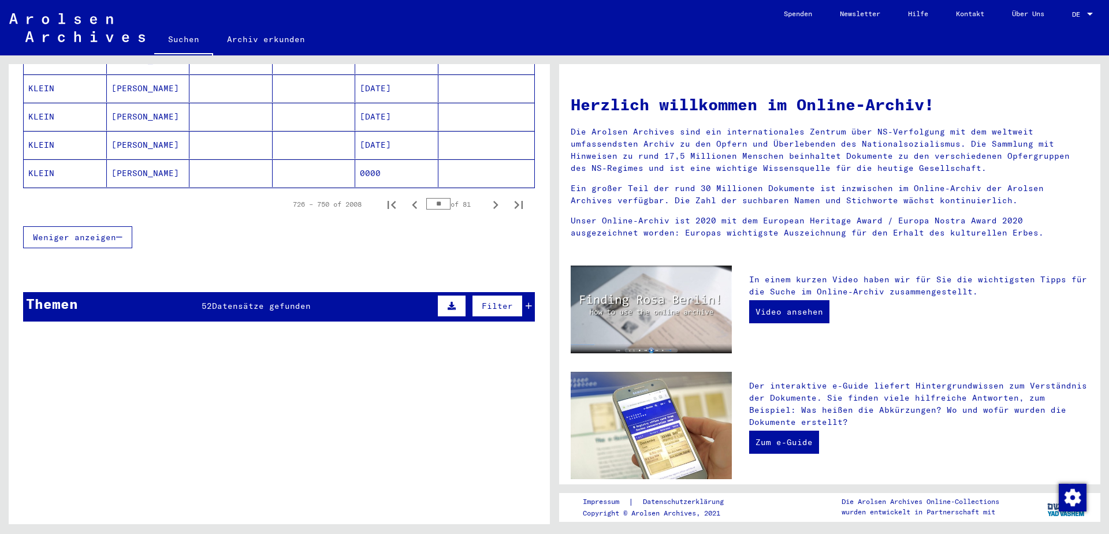
scroll to position [807, 0]
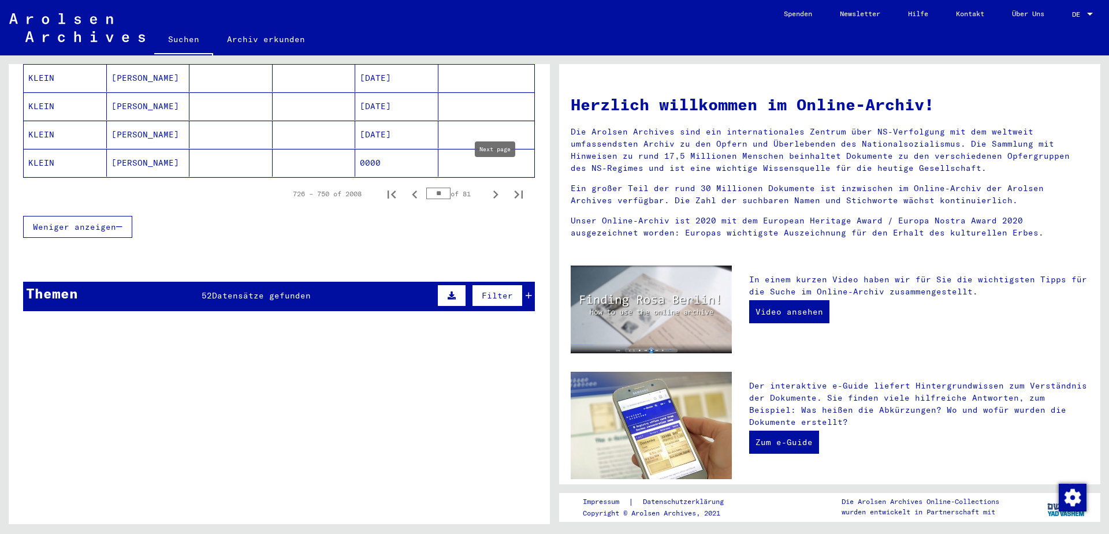
click at [494, 191] on icon "Next page" at bounding box center [495, 195] width 5 height 8
type input "**"
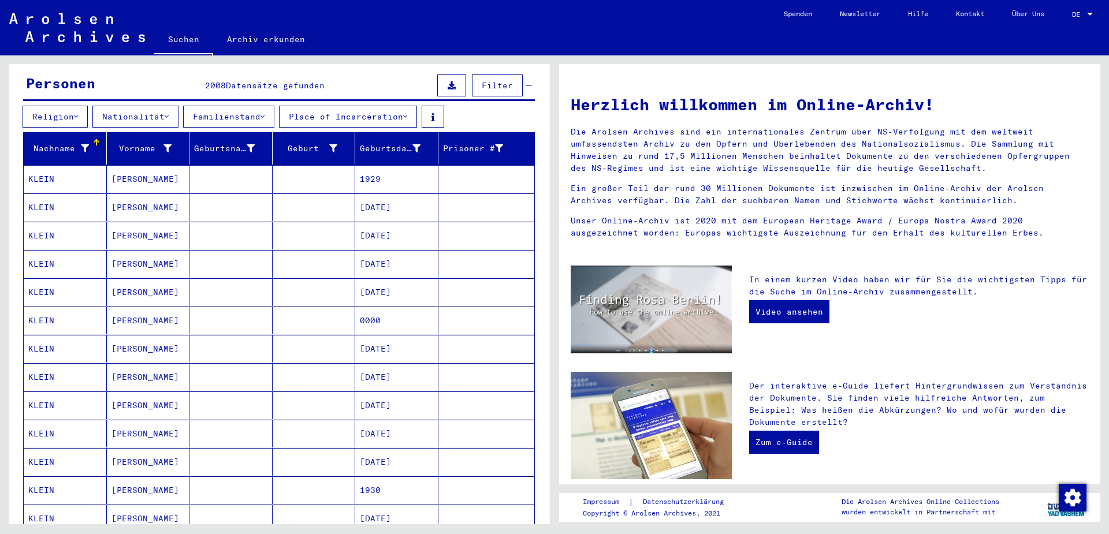
scroll to position [104, 0]
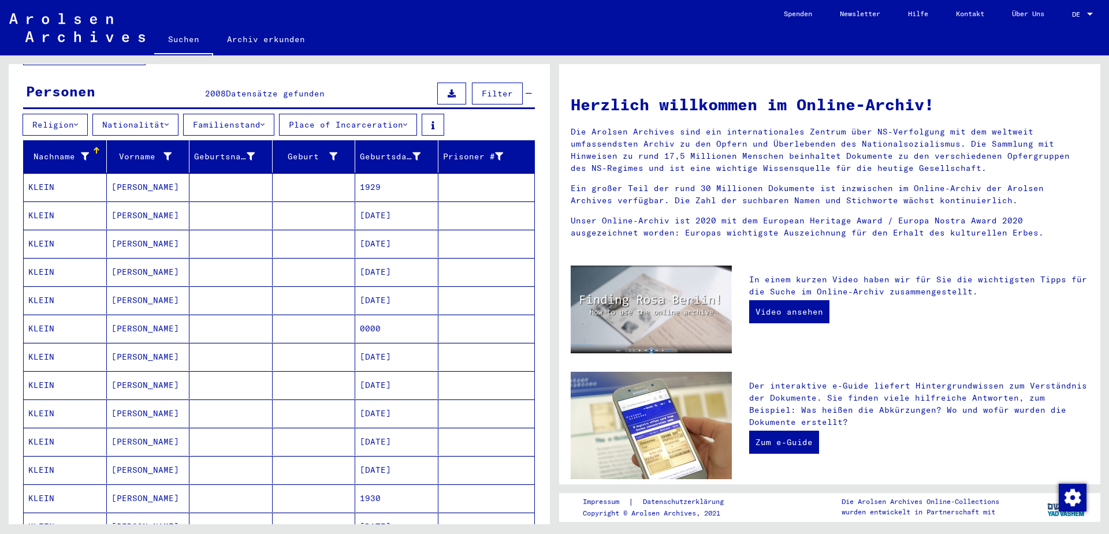
click at [78, 121] on icon at bounding box center [76, 125] width 4 height 8
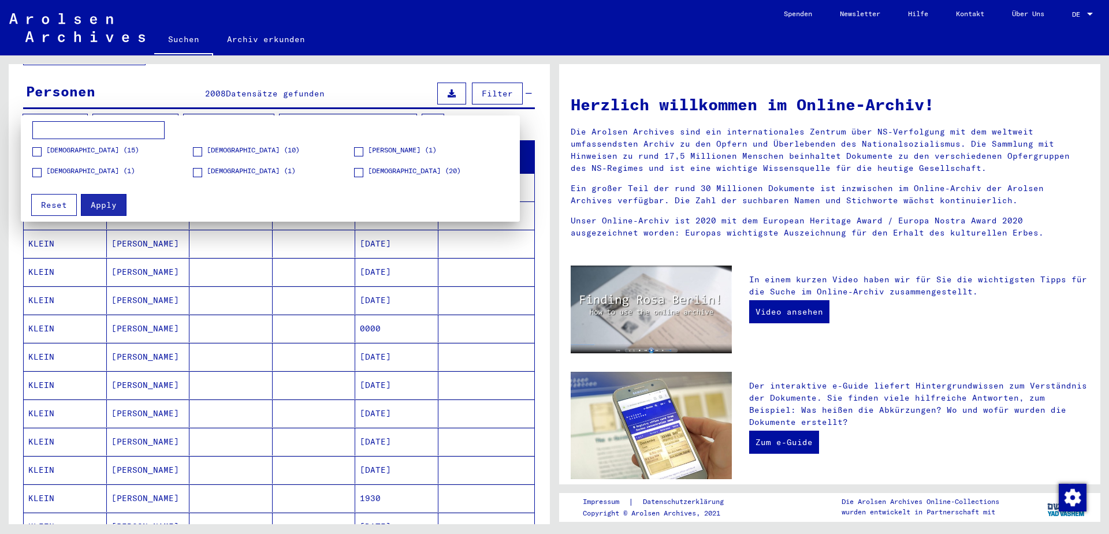
click at [199, 152] on span at bounding box center [197, 151] width 9 height 9
click at [111, 204] on span "Apply" at bounding box center [104, 205] width 26 height 10
